Goal: Find specific page/section: Find specific page/section

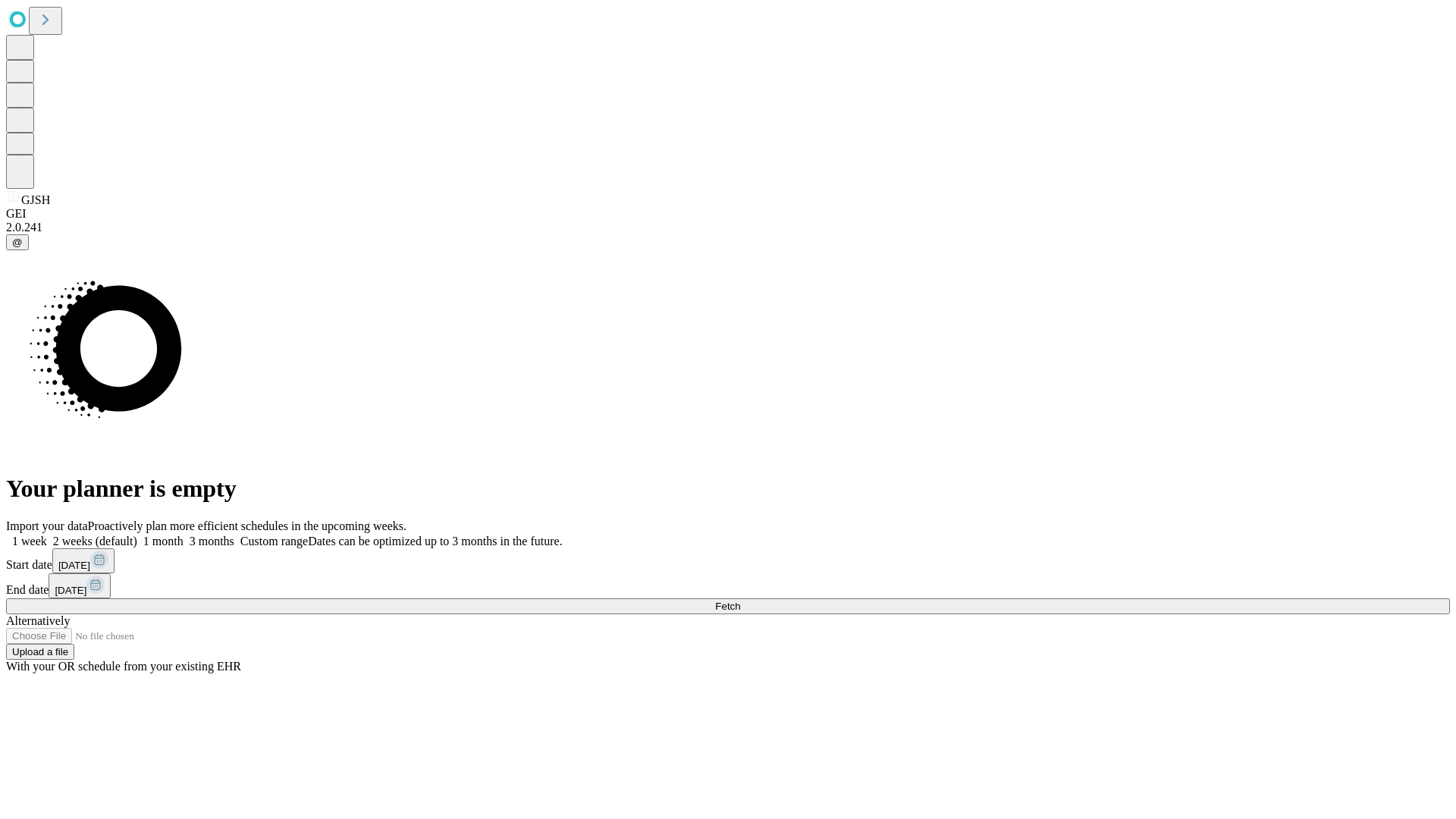
click at [741, 601] on span "Fetch" at bounding box center [728, 606] width 25 height 11
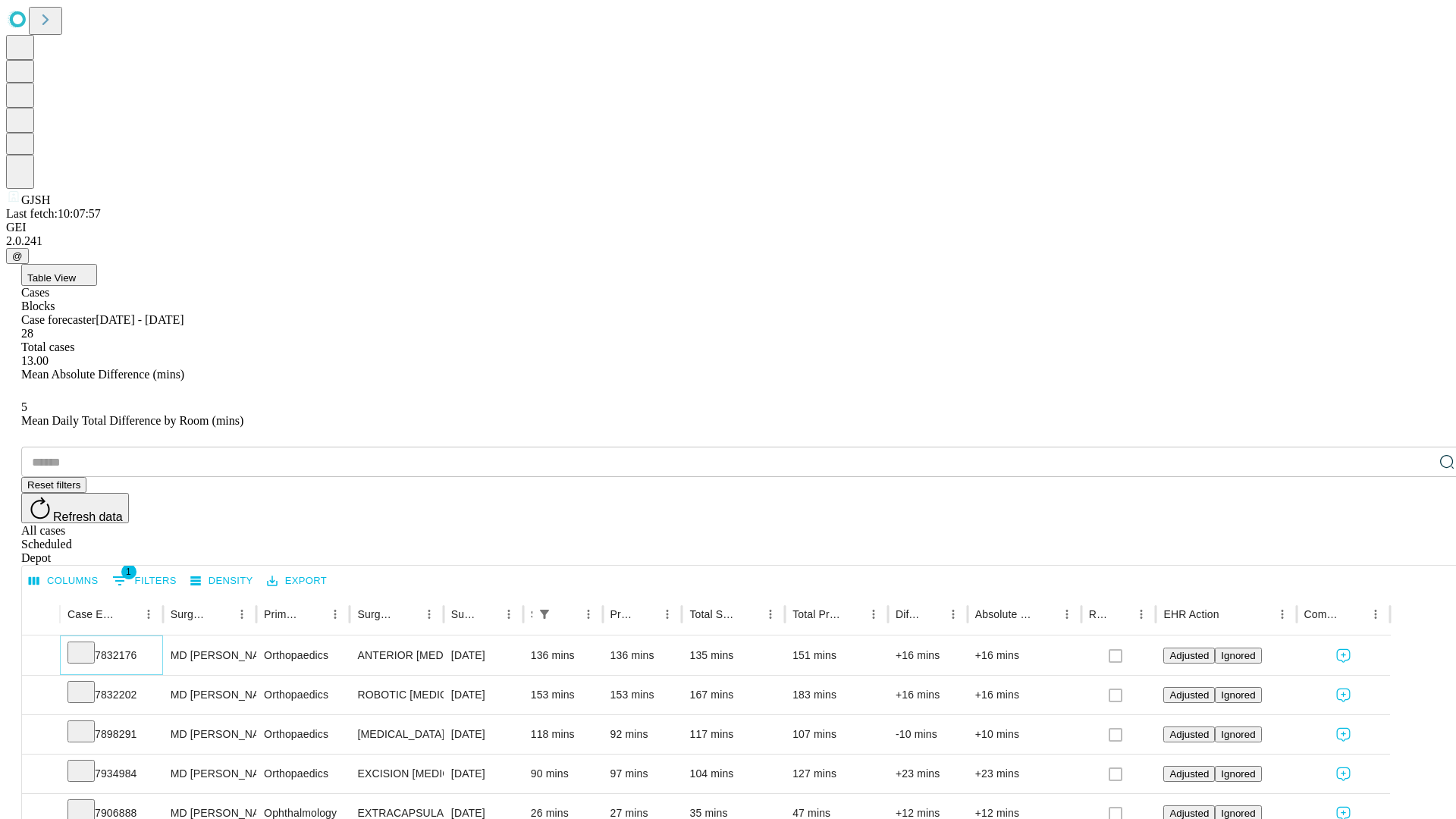
click at [89, 644] on icon at bounding box center [81, 651] width 15 height 15
